Goal: Navigation & Orientation: Find specific page/section

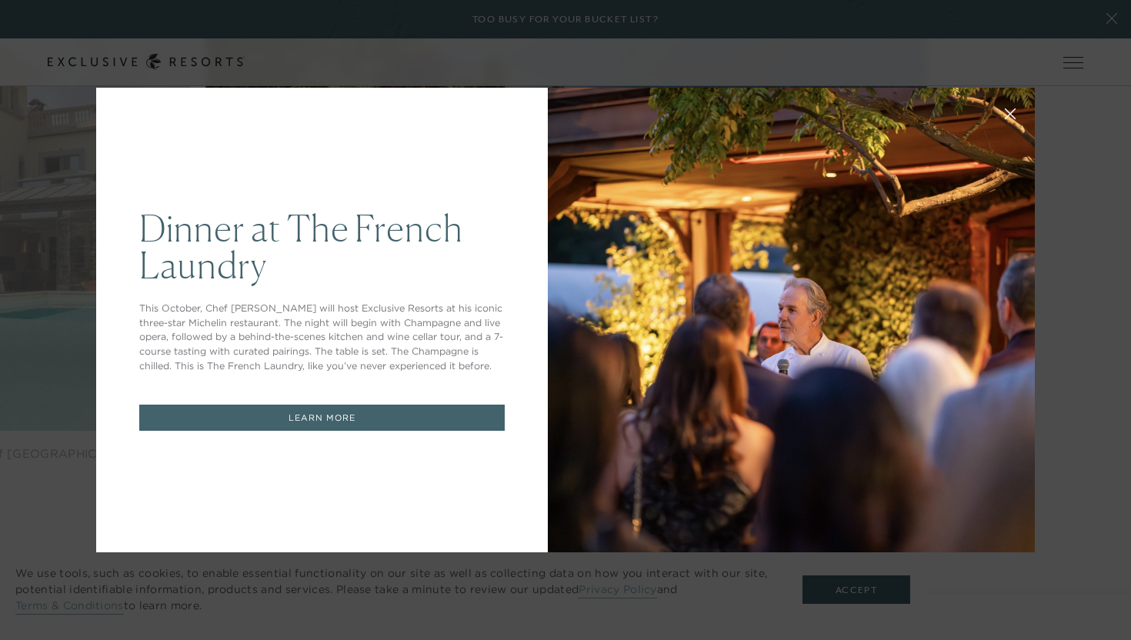
click at [1011, 110] on icon at bounding box center [1011, 114] width 12 height 12
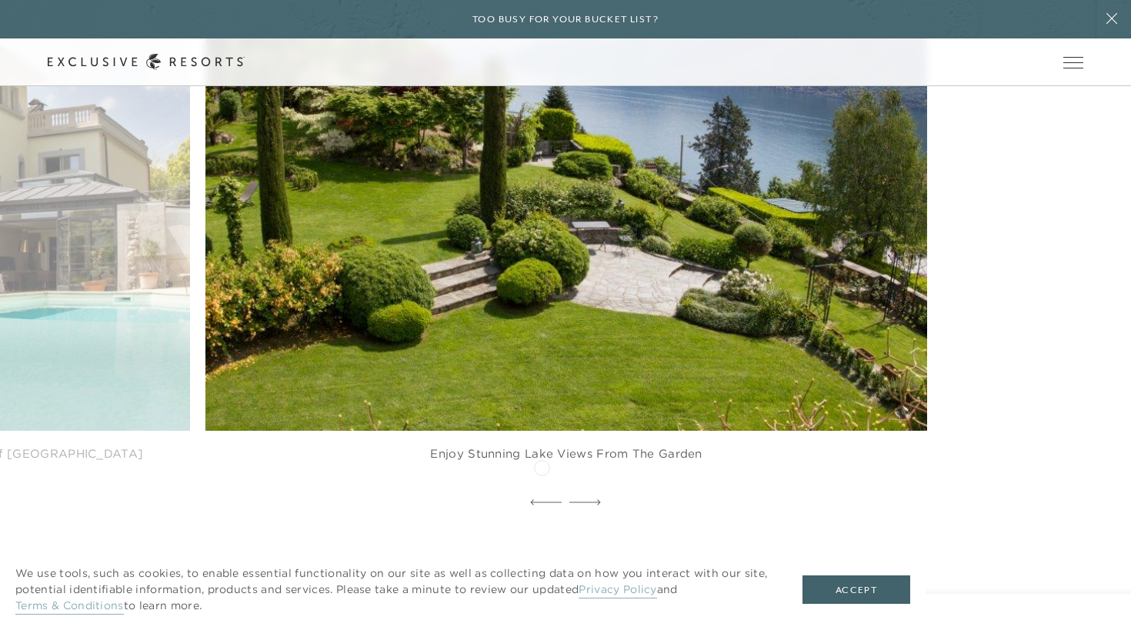
click at [542, 499] on icon at bounding box center [546, 502] width 32 height 6
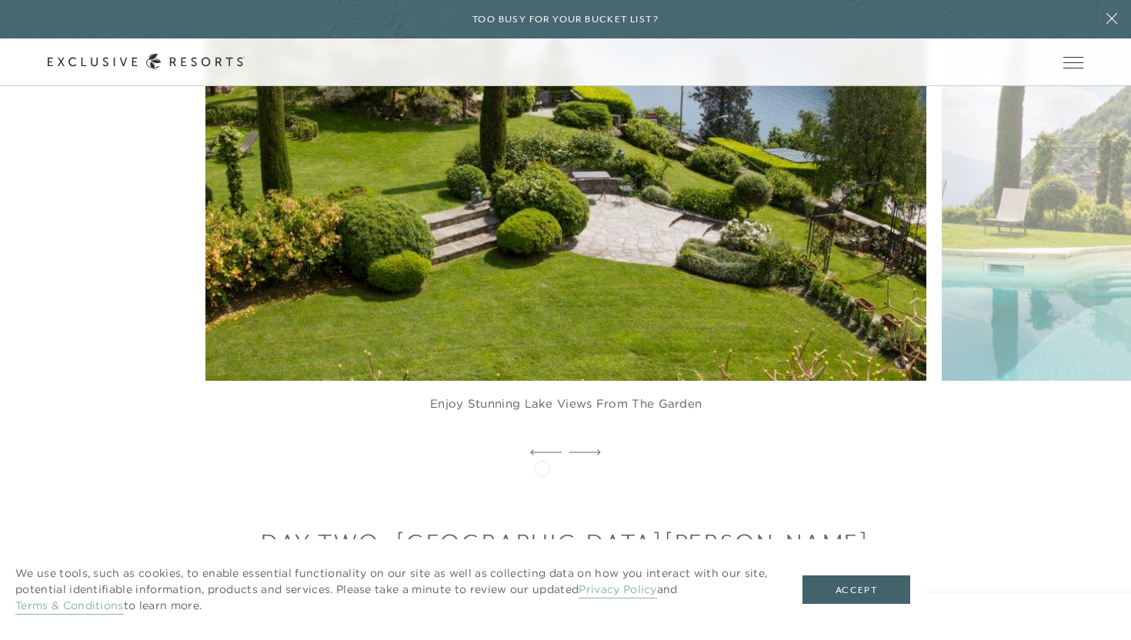
scroll to position [1484, 0]
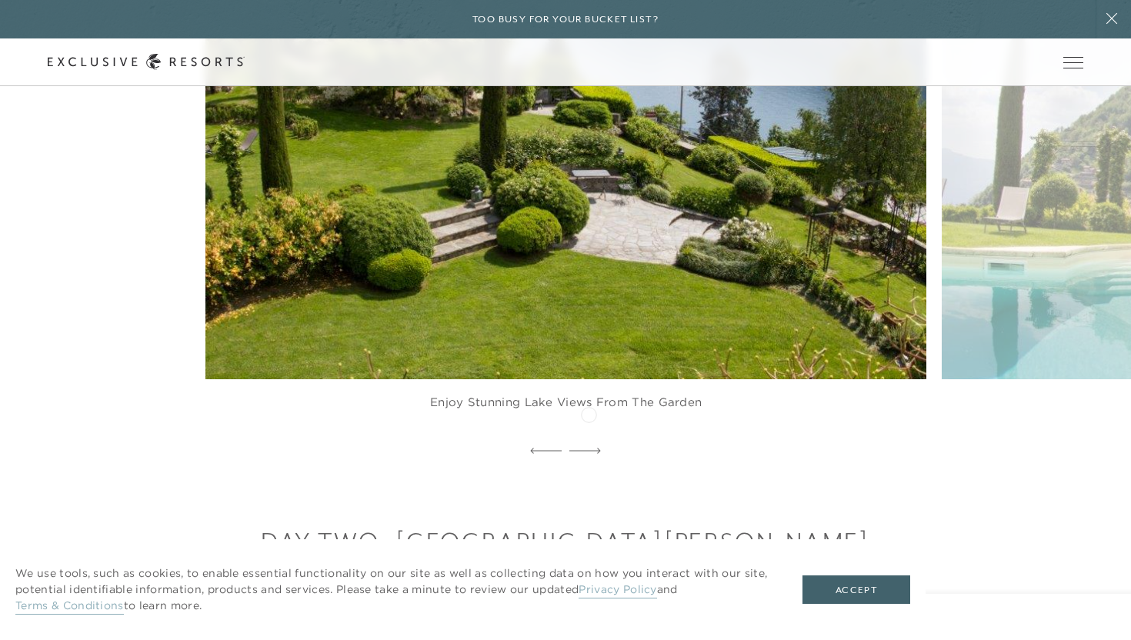
click at [588, 448] on icon at bounding box center [585, 451] width 32 height 6
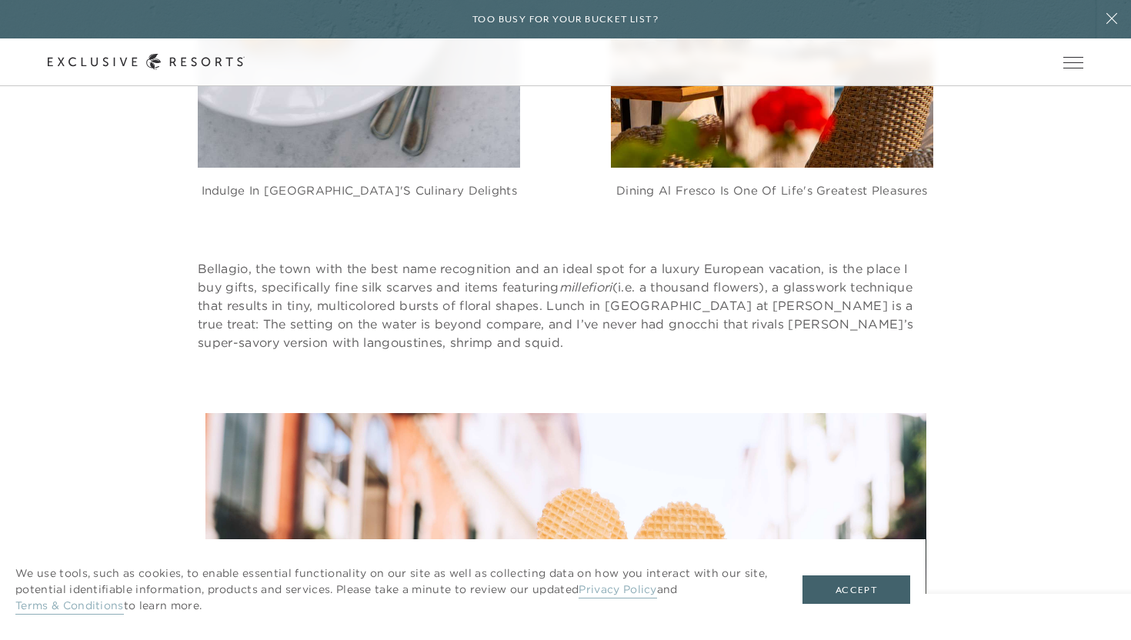
scroll to position [3364, 0]
